Goal: Find specific page/section: Find specific page/section

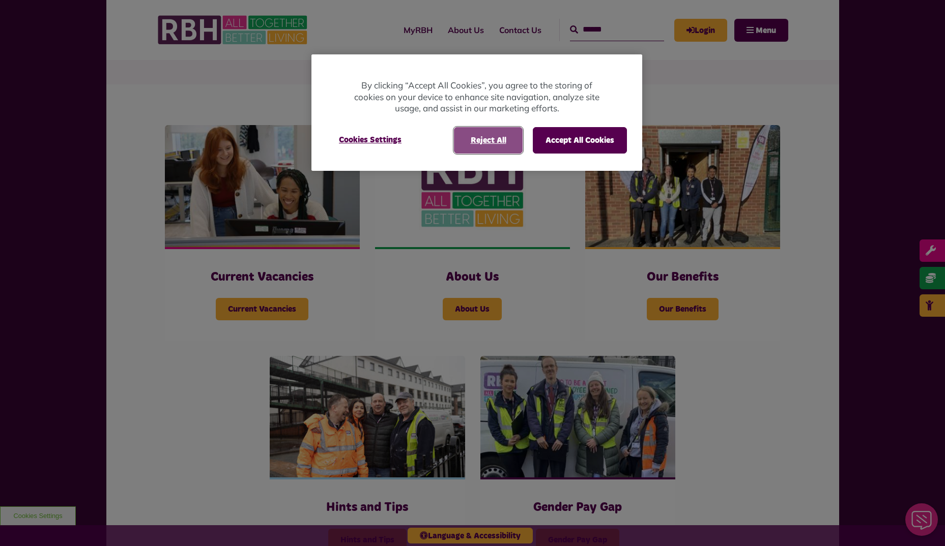
click at [517, 137] on button "Reject All" at bounding box center [488, 140] width 69 height 26
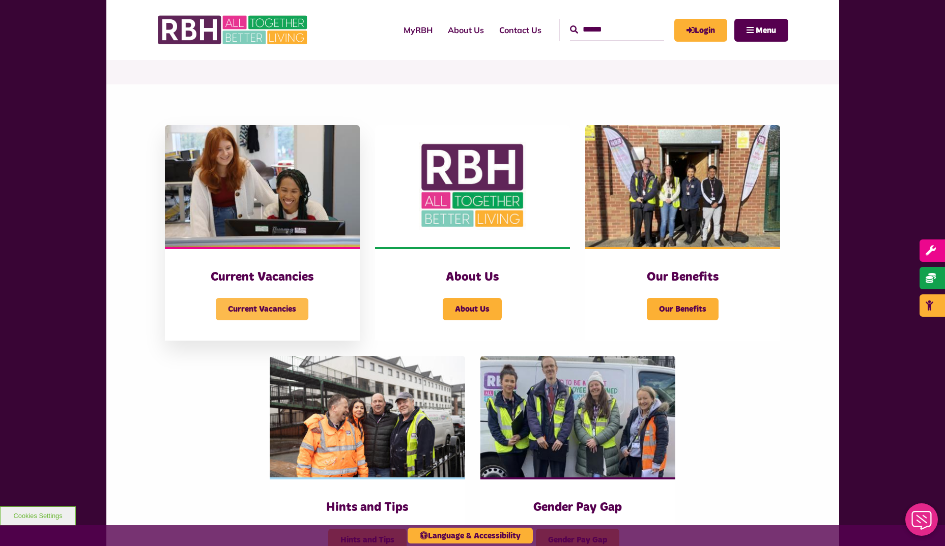
click at [259, 308] on span "Current Vacancies" at bounding box center [262, 309] width 93 height 22
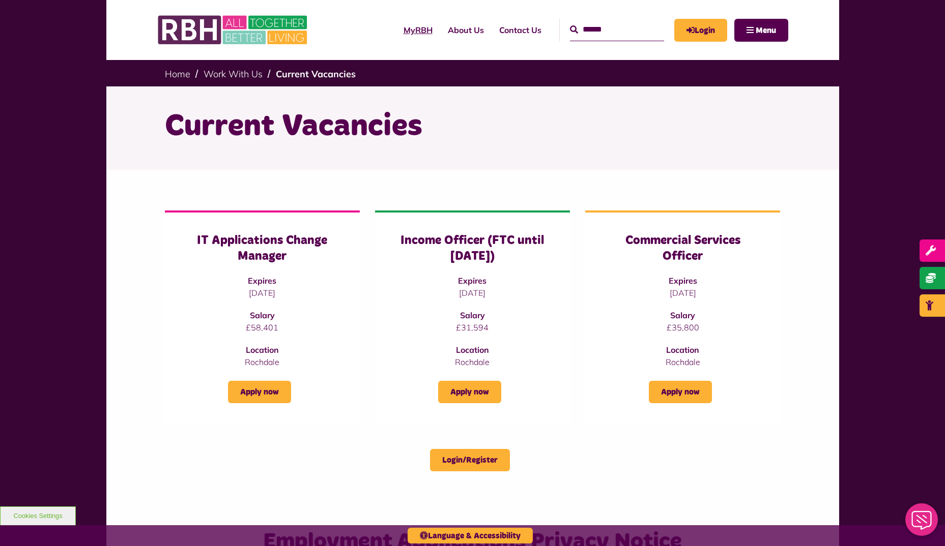
click at [406, 25] on link "MyRBH" at bounding box center [418, 29] width 44 height 27
